Goal: Check status: Check status

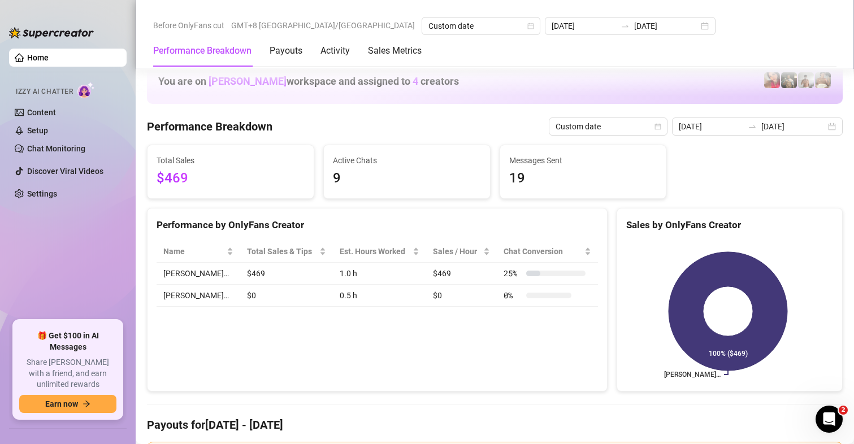
scroll to position [1527, 0]
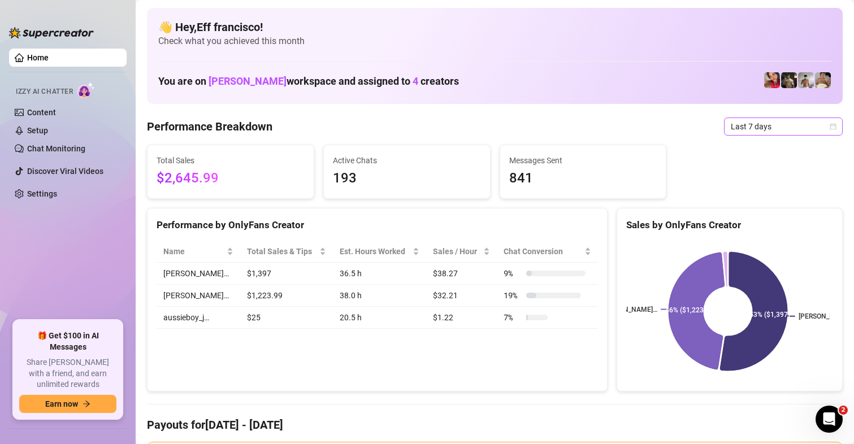
click at [734, 131] on span "Last 7 days" at bounding box center [783, 126] width 105 height 17
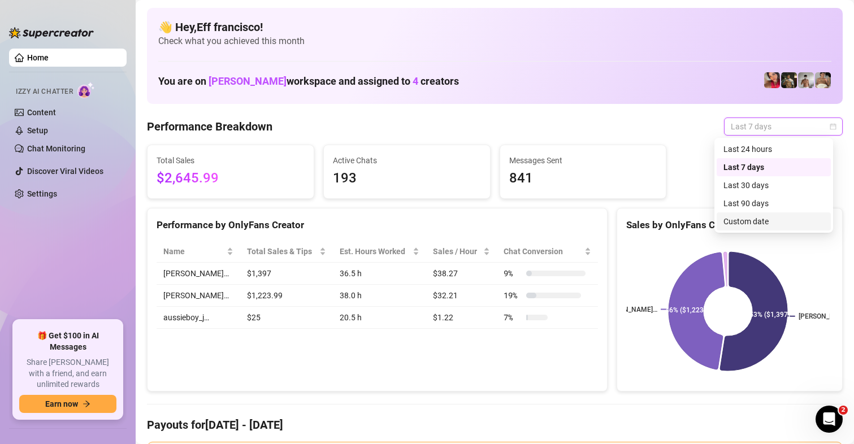
click at [732, 218] on div "Custom date" at bounding box center [774, 221] width 101 height 12
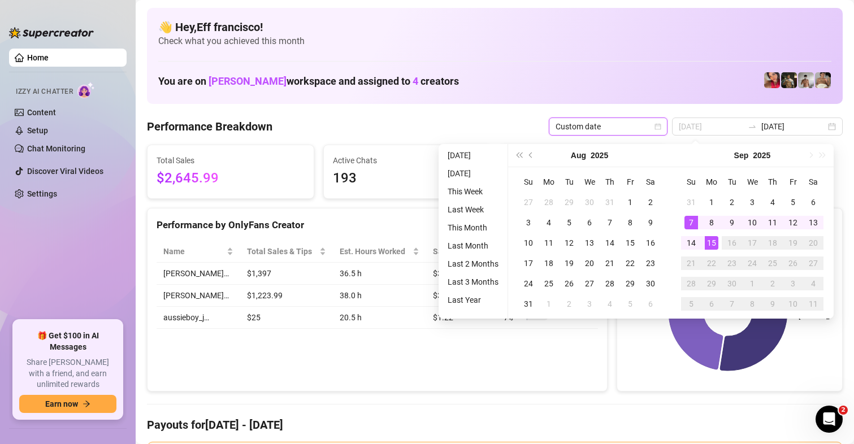
type input "[DATE]"
click at [714, 245] on div "15" at bounding box center [712, 243] width 14 height 14
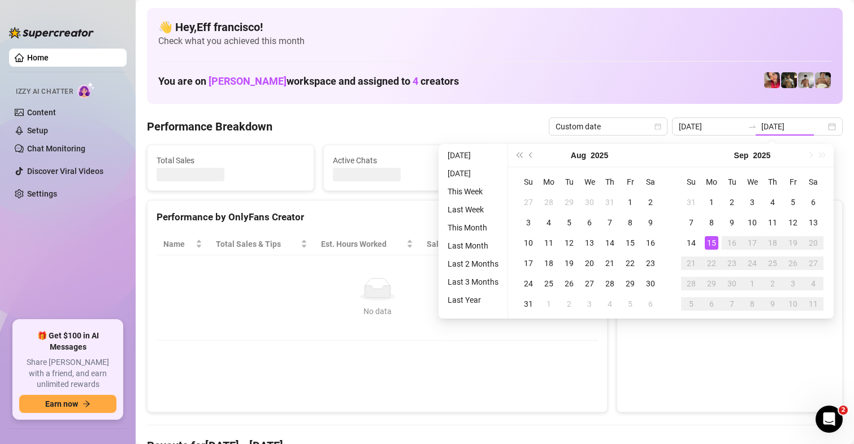
type input "[DATE]"
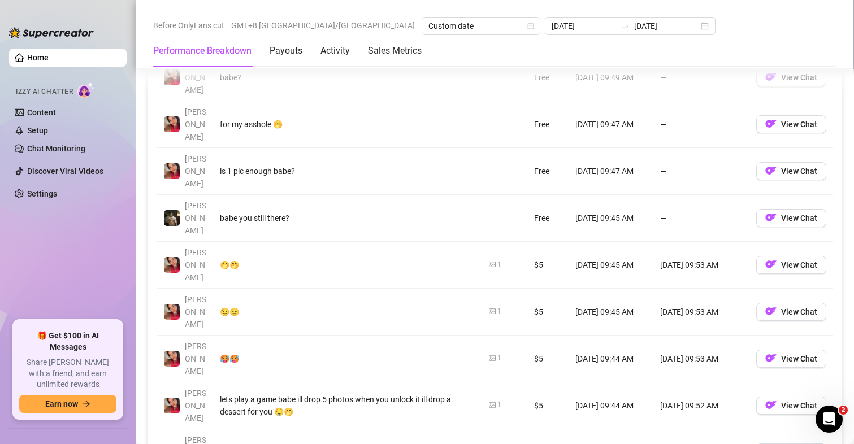
scroll to position [1470, 0]
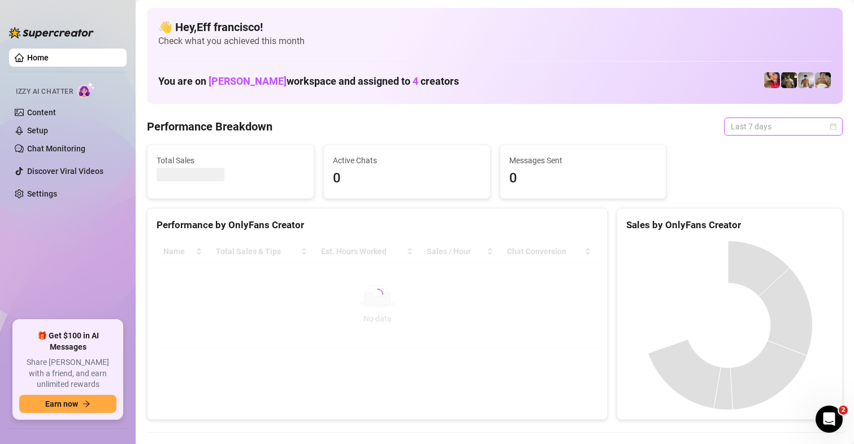
click at [758, 131] on span "Last 7 days" at bounding box center [783, 126] width 105 height 17
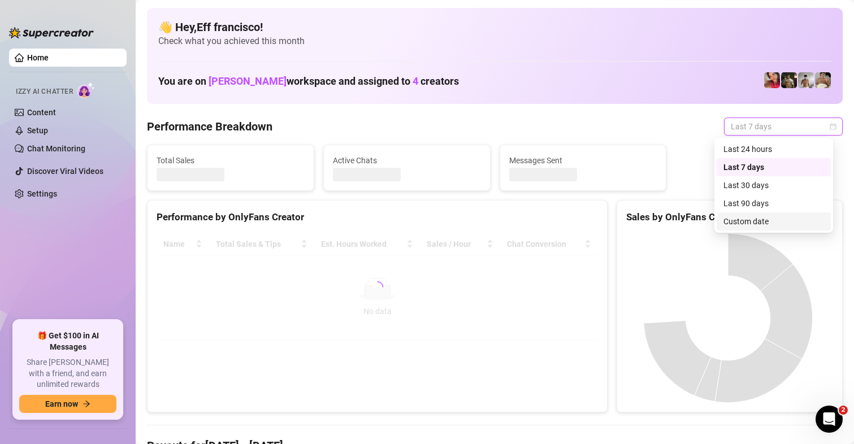
click at [750, 224] on div "Custom date" at bounding box center [774, 221] width 101 height 12
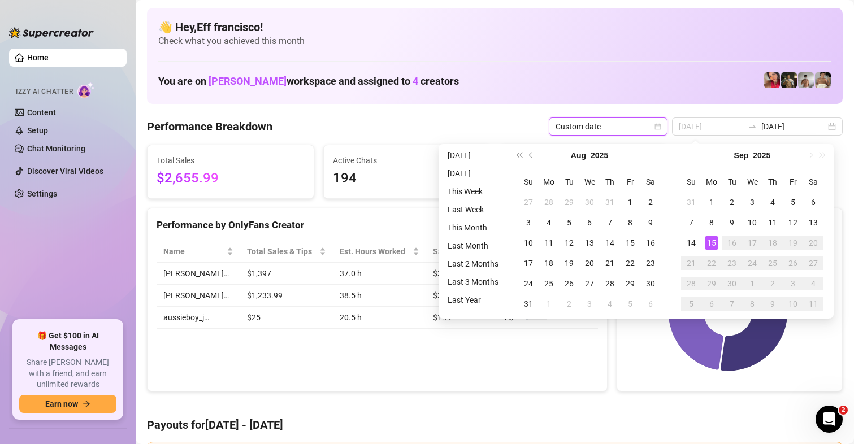
click at [713, 244] on div "15" at bounding box center [712, 243] width 14 height 14
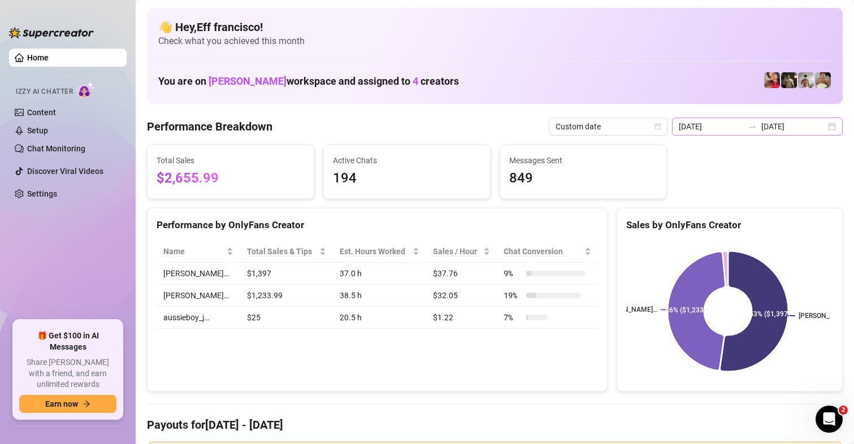
click at [823, 128] on div "2025-09-08 2025-09-15" at bounding box center [757, 127] width 171 height 18
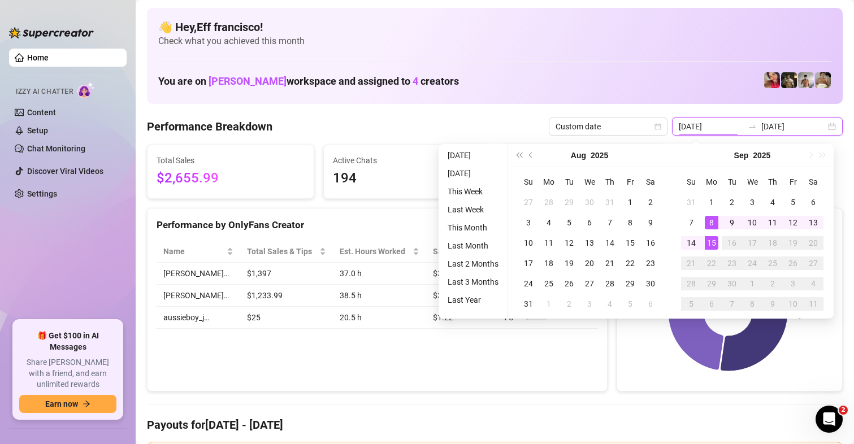
type input "[DATE]"
click at [714, 243] on div "15" at bounding box center [712, 243] width 14 height 14
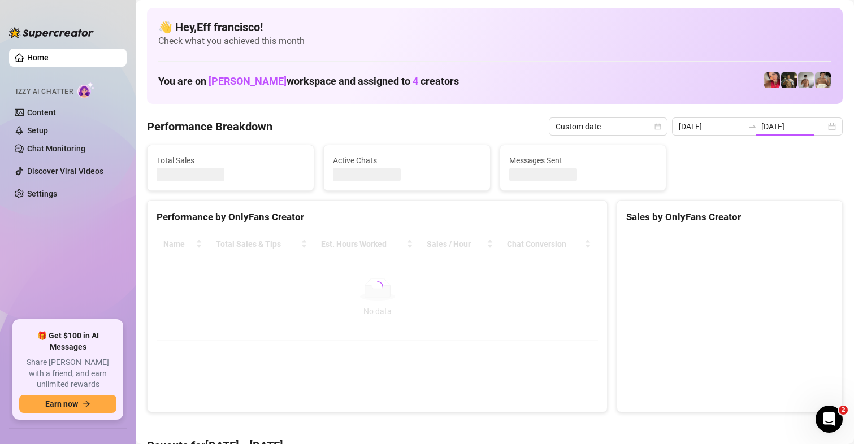
type input "[DATE]"
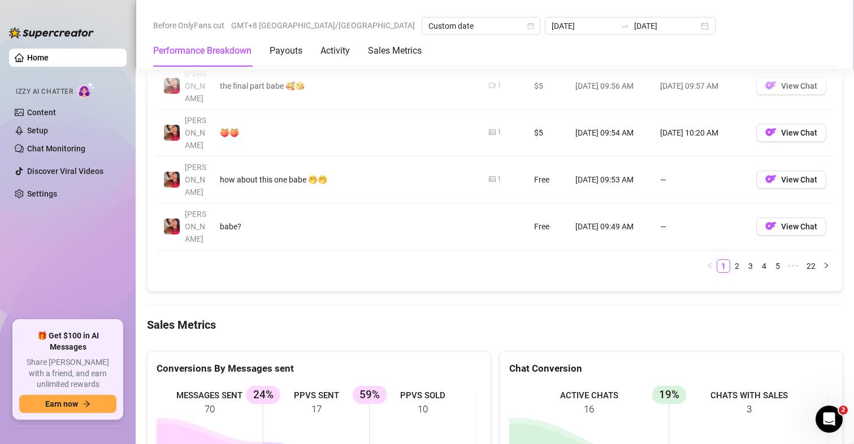
scroll to position [1527, 0]
